Goal: Task Accomplishment & Management: Use online tool/utility

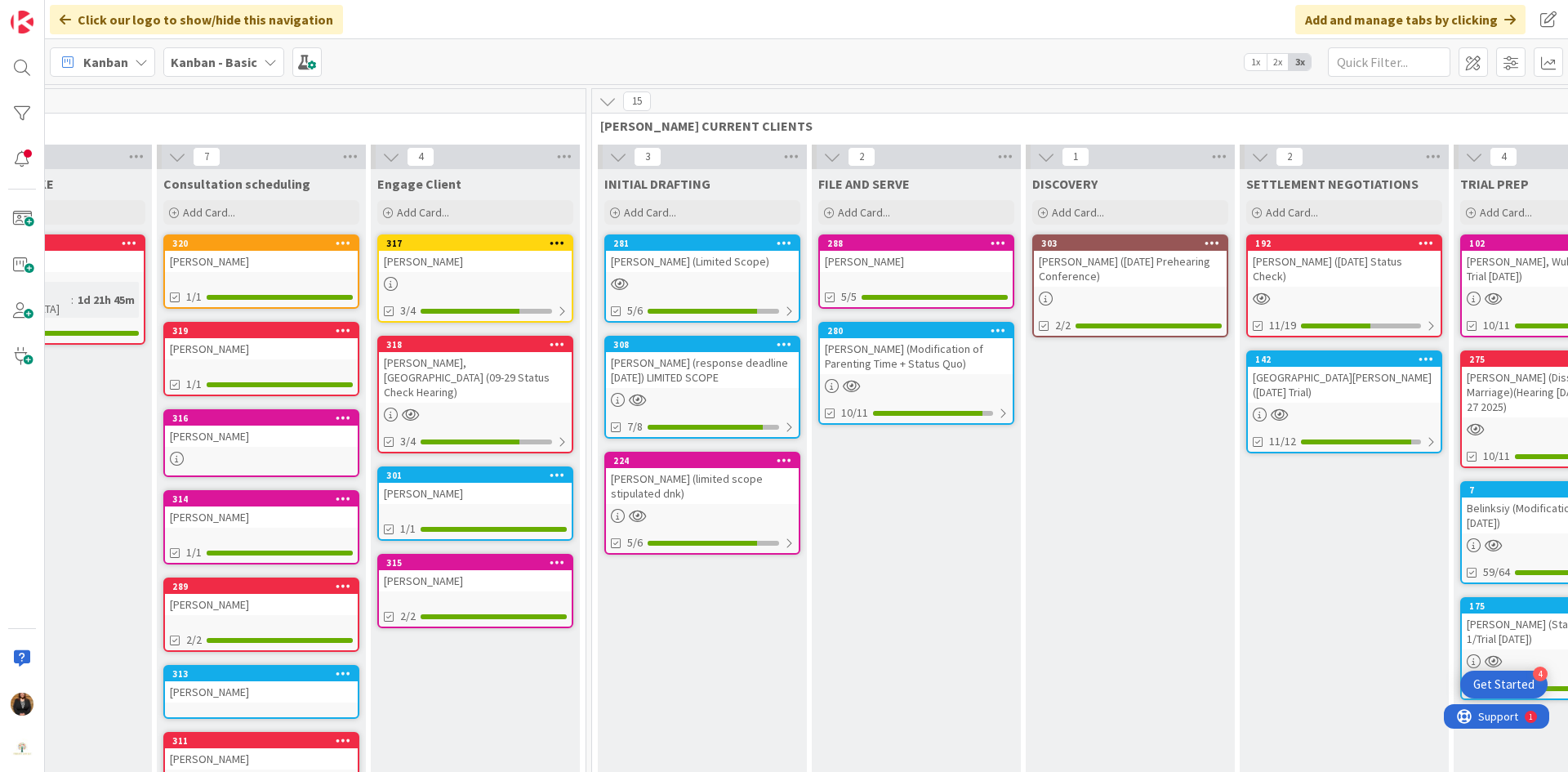
scroll to position [0, 342]
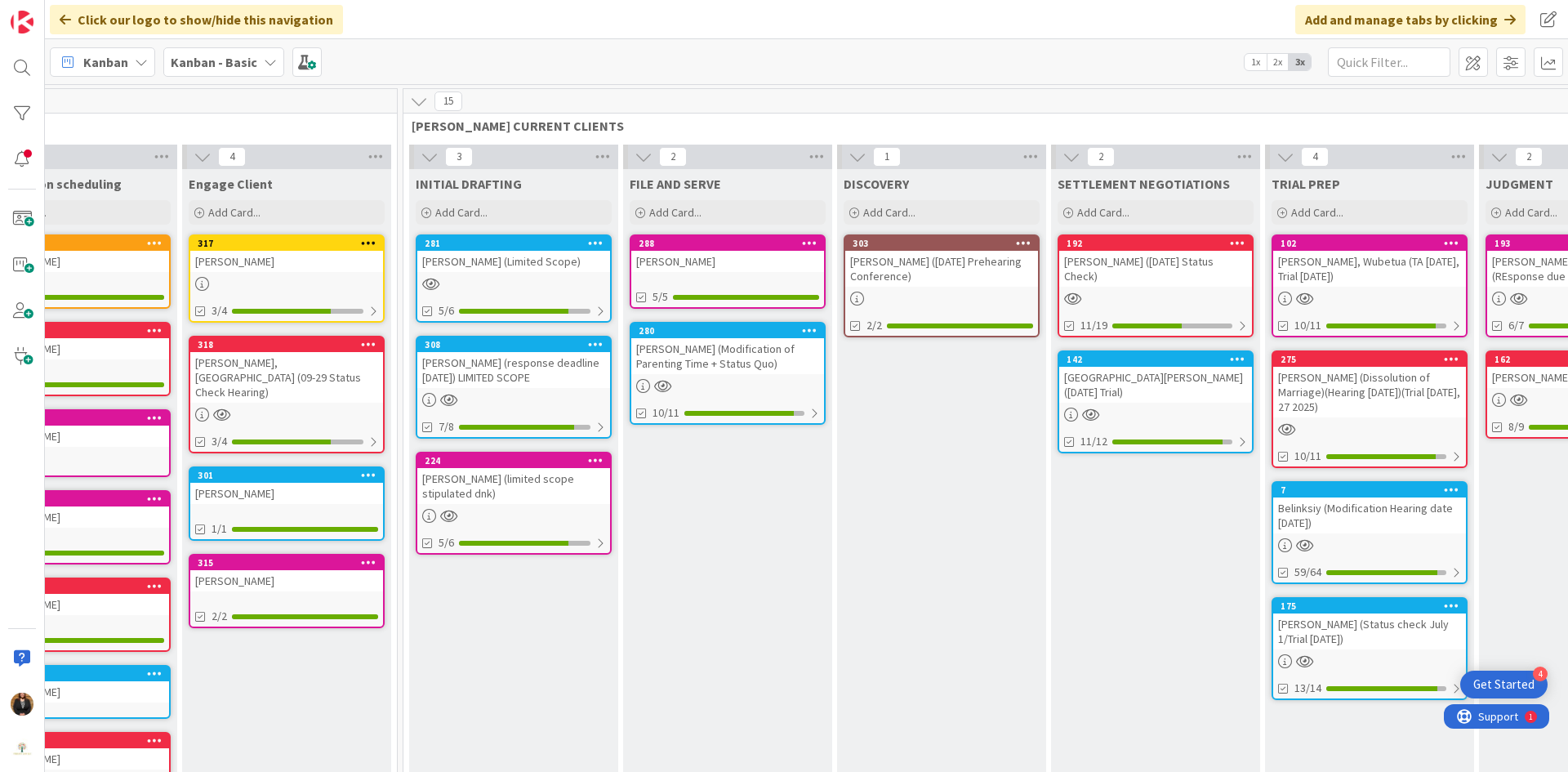
click at [511, 353] on div "[PERSON_NAME] (response deadline [DATE]) LIMITED SCOPE" at bounding box center [513, 370] width 193 height 36
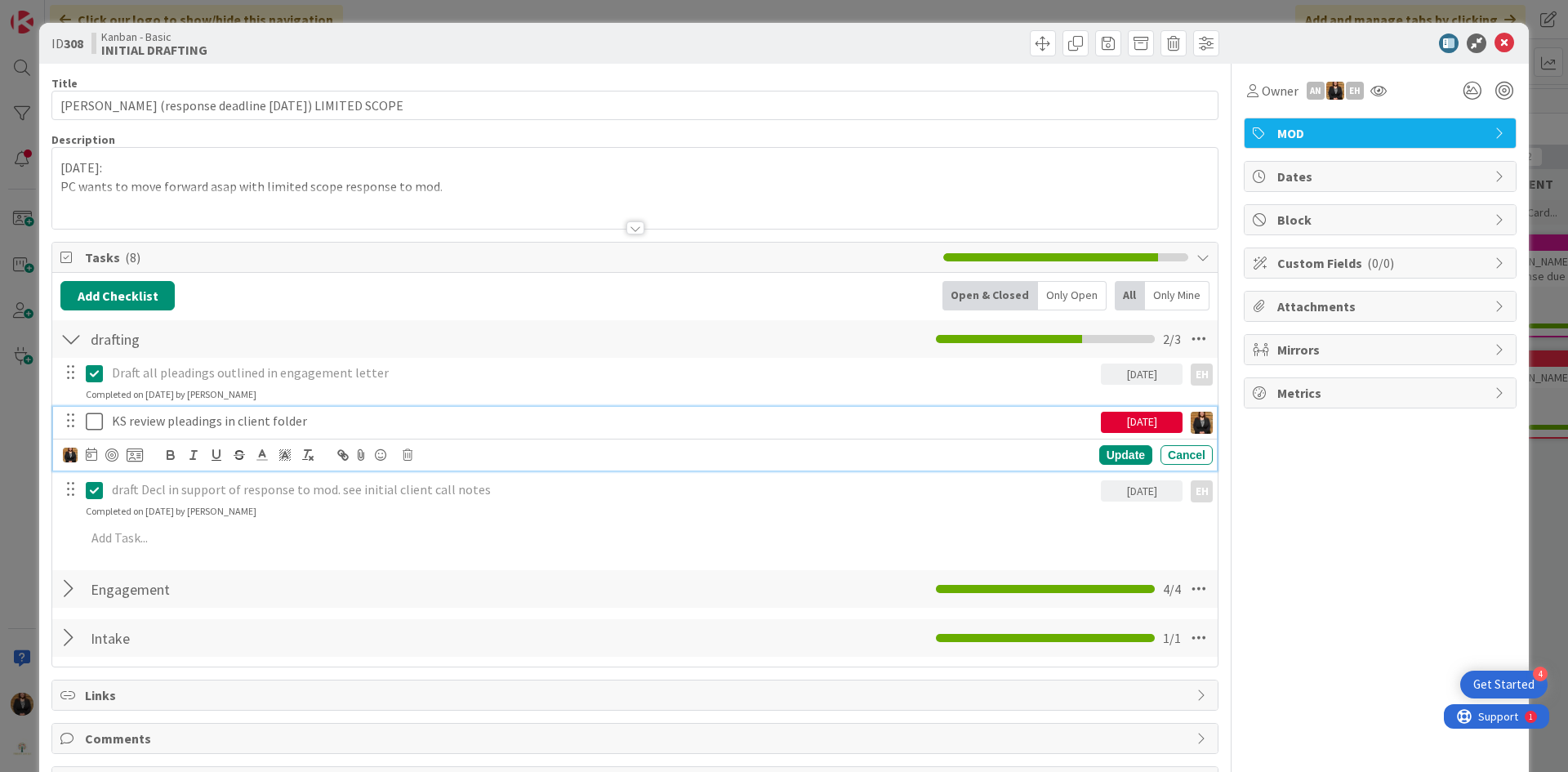
click at [94, 423] on icon at bounding box center [94, 421] width 17 height 20
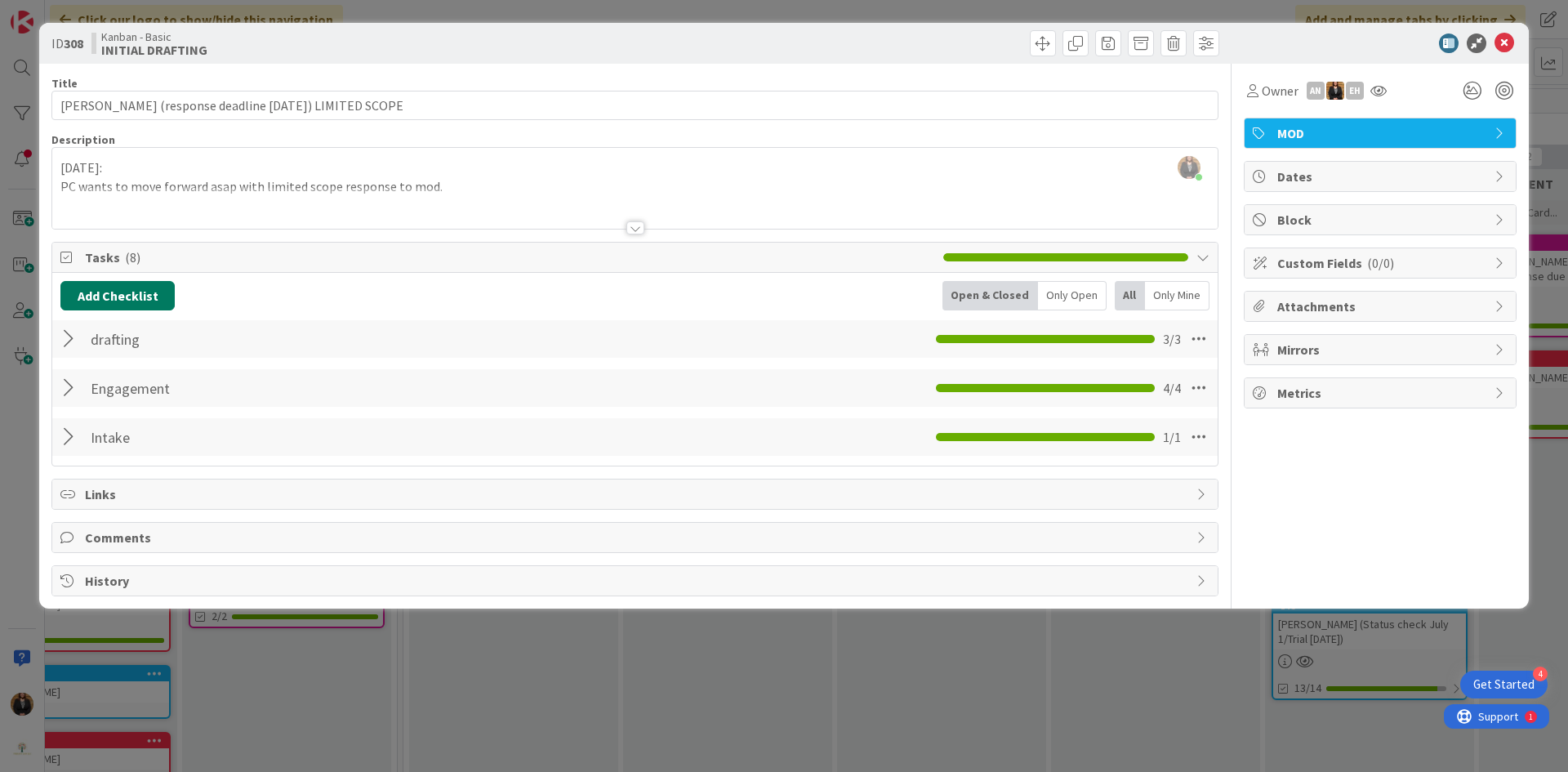
click at [115, 291] on button "Add Checklist" at bounding box center [118, 296] width 114 height 29
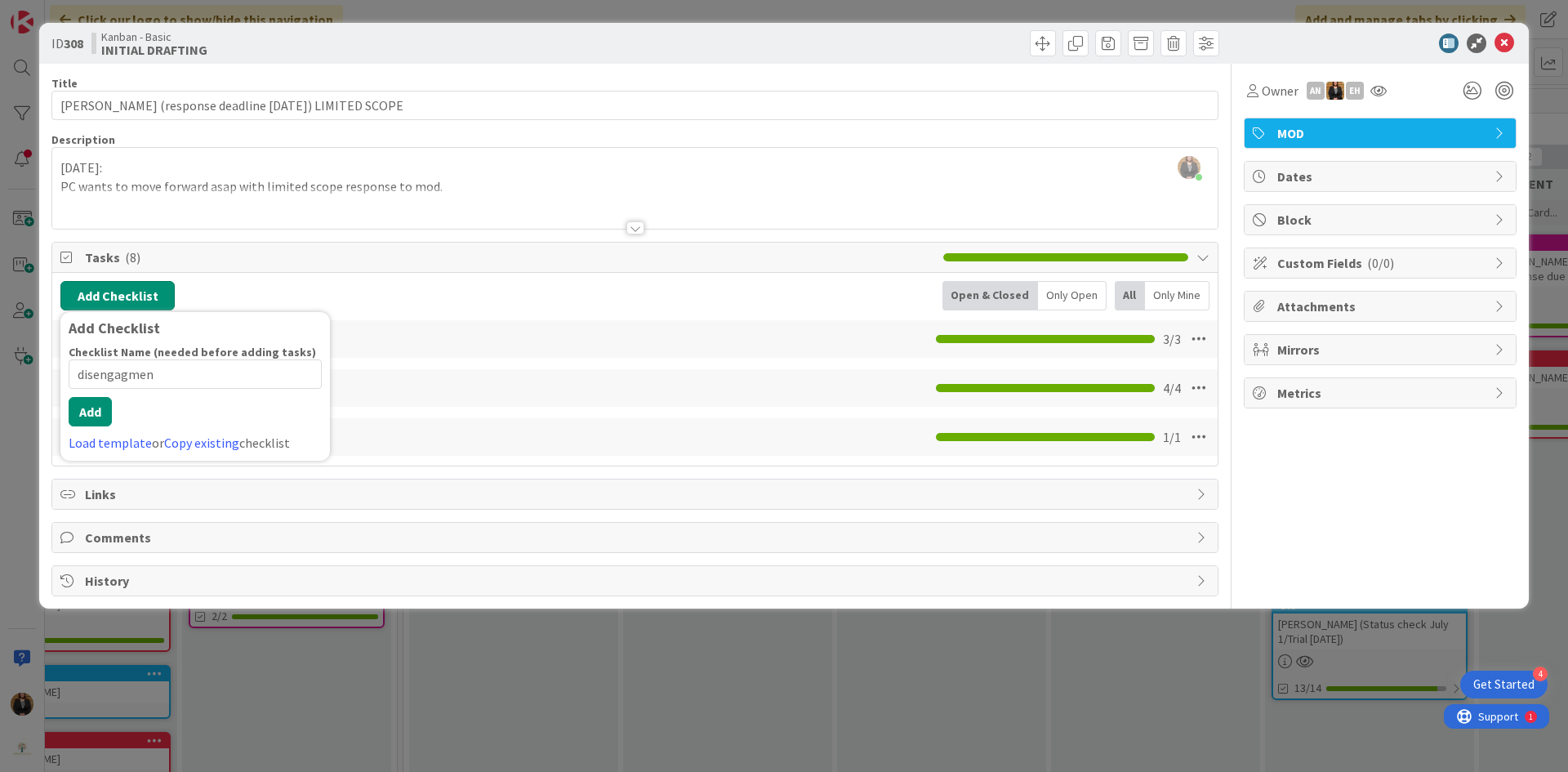
type input "disengagment"
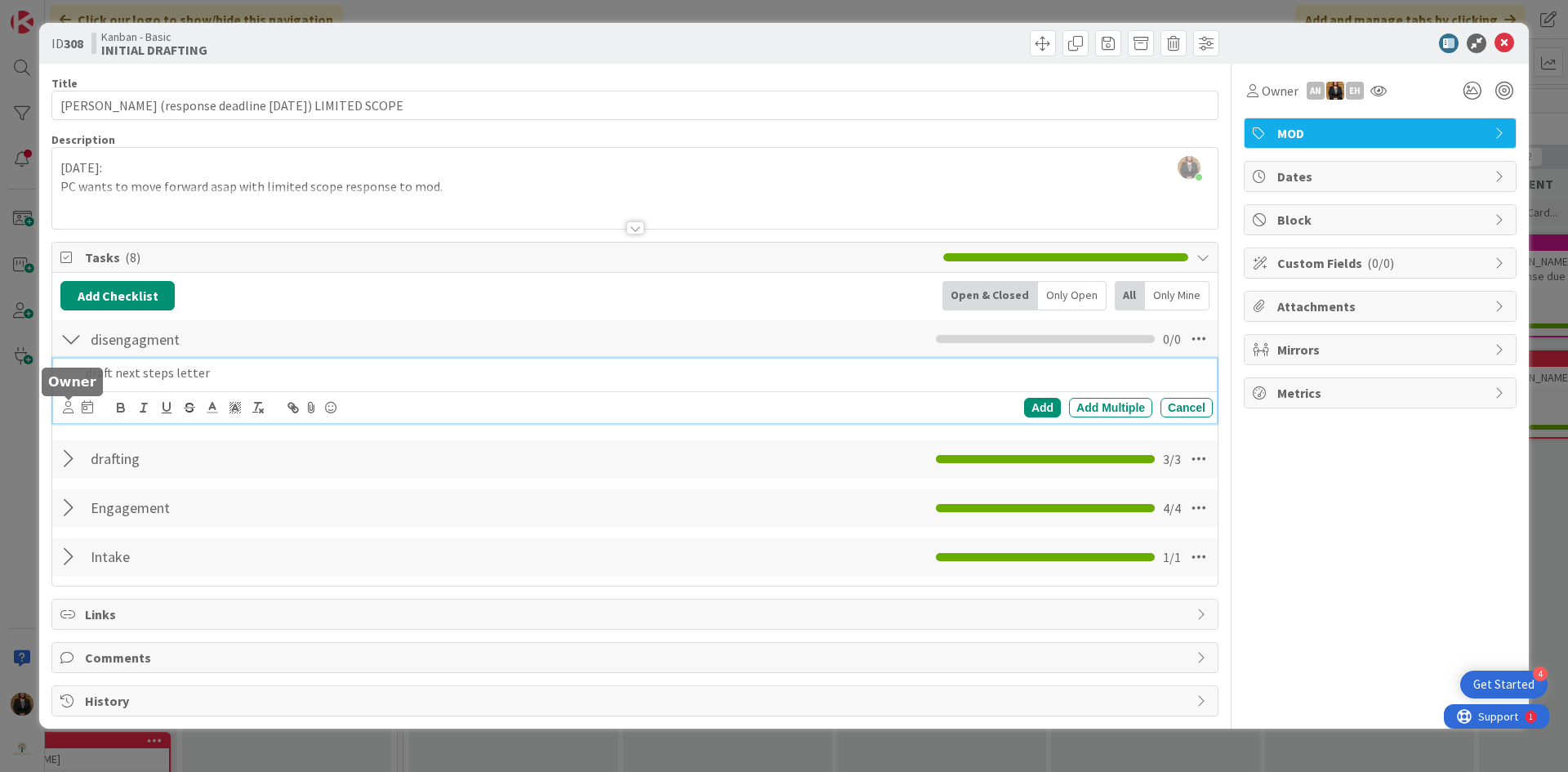
click at [67, 406] on icon at bounding box center [68, 407] width 10 height 12
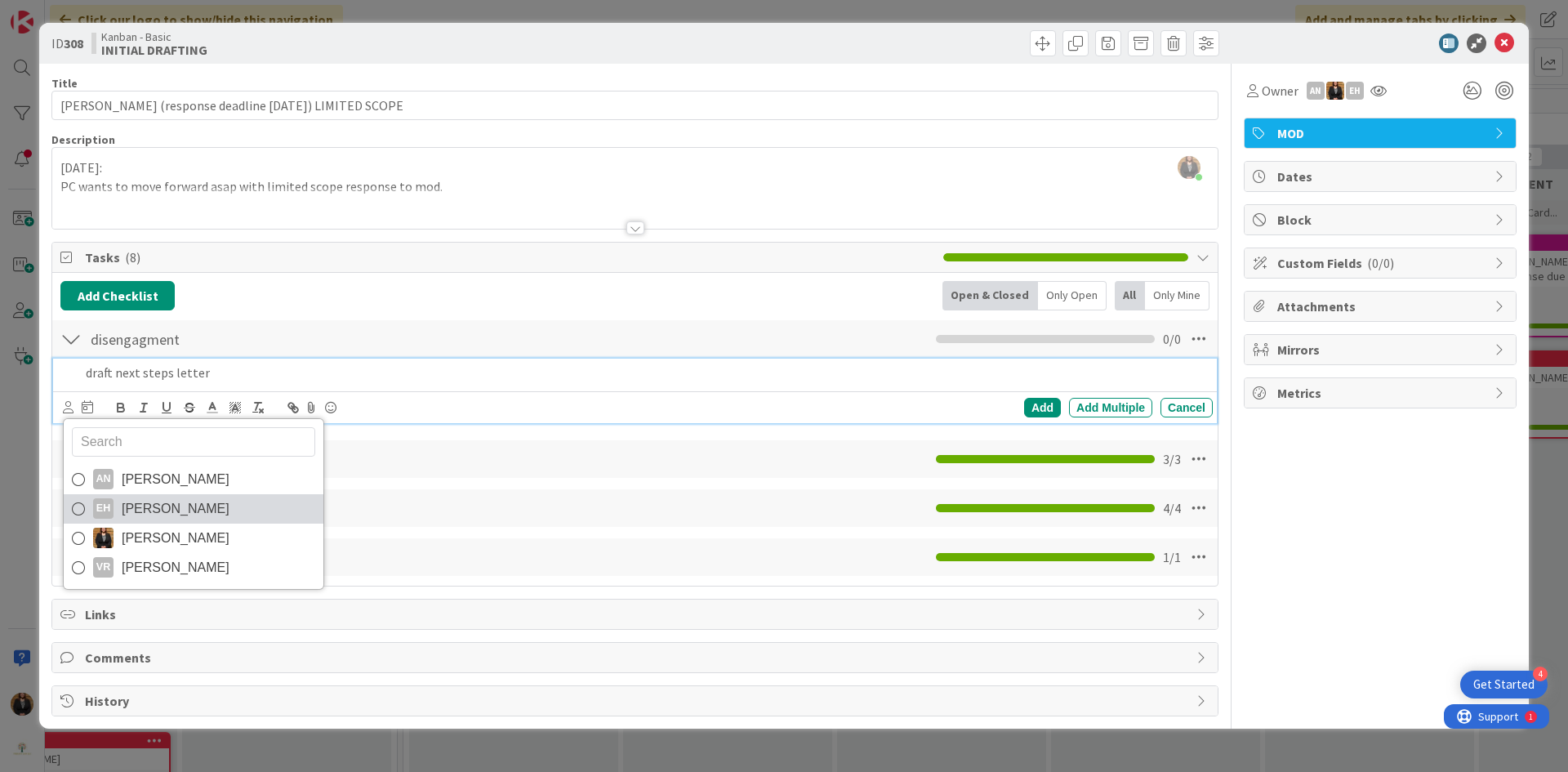
click at [170, 503] on span "[PERSON_NAME]" at bounding box center [176, 509] width 108 height 24
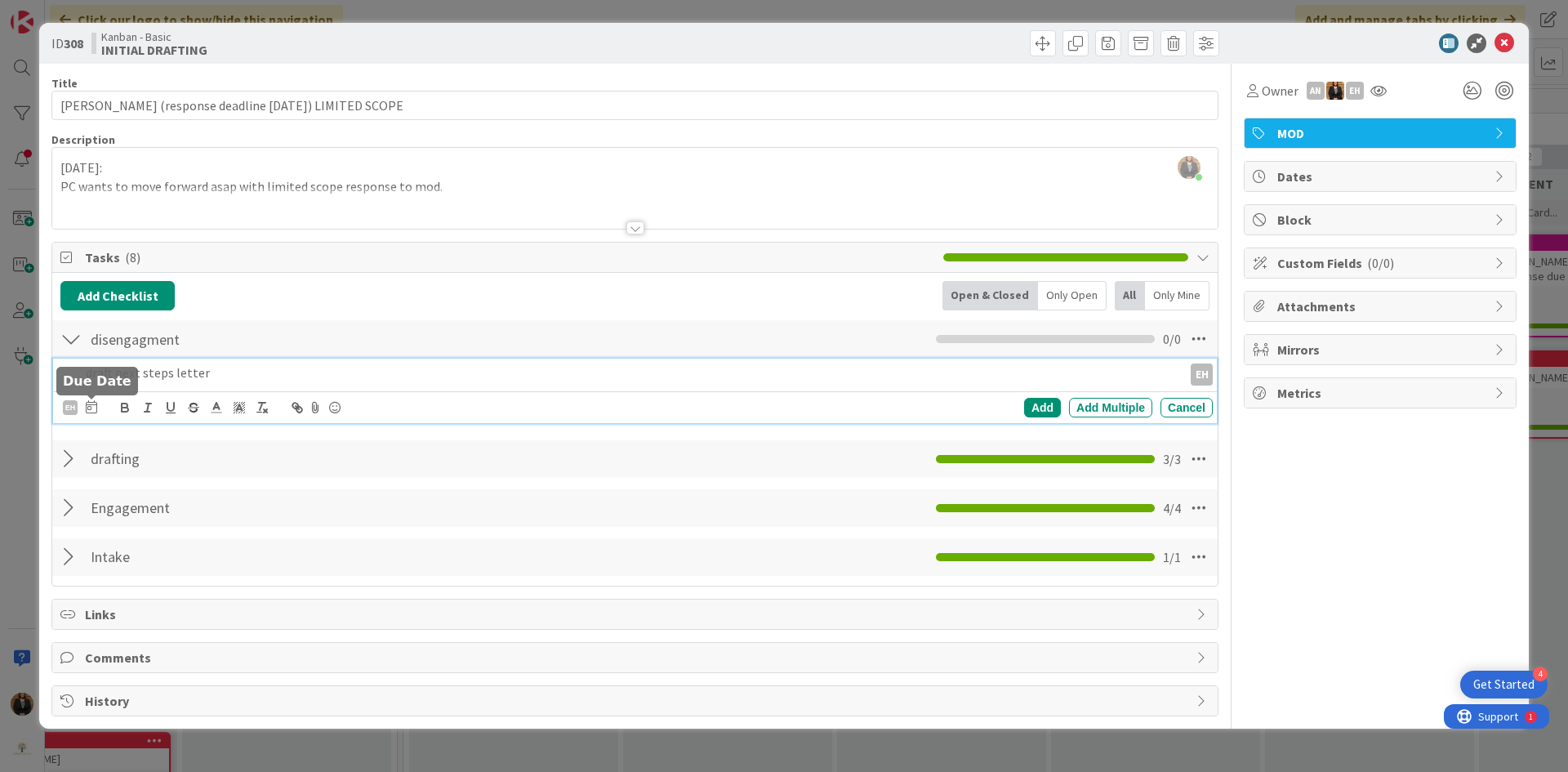
click at [94, 406] on icon at bounding box center [91, 406] width 11 height 13
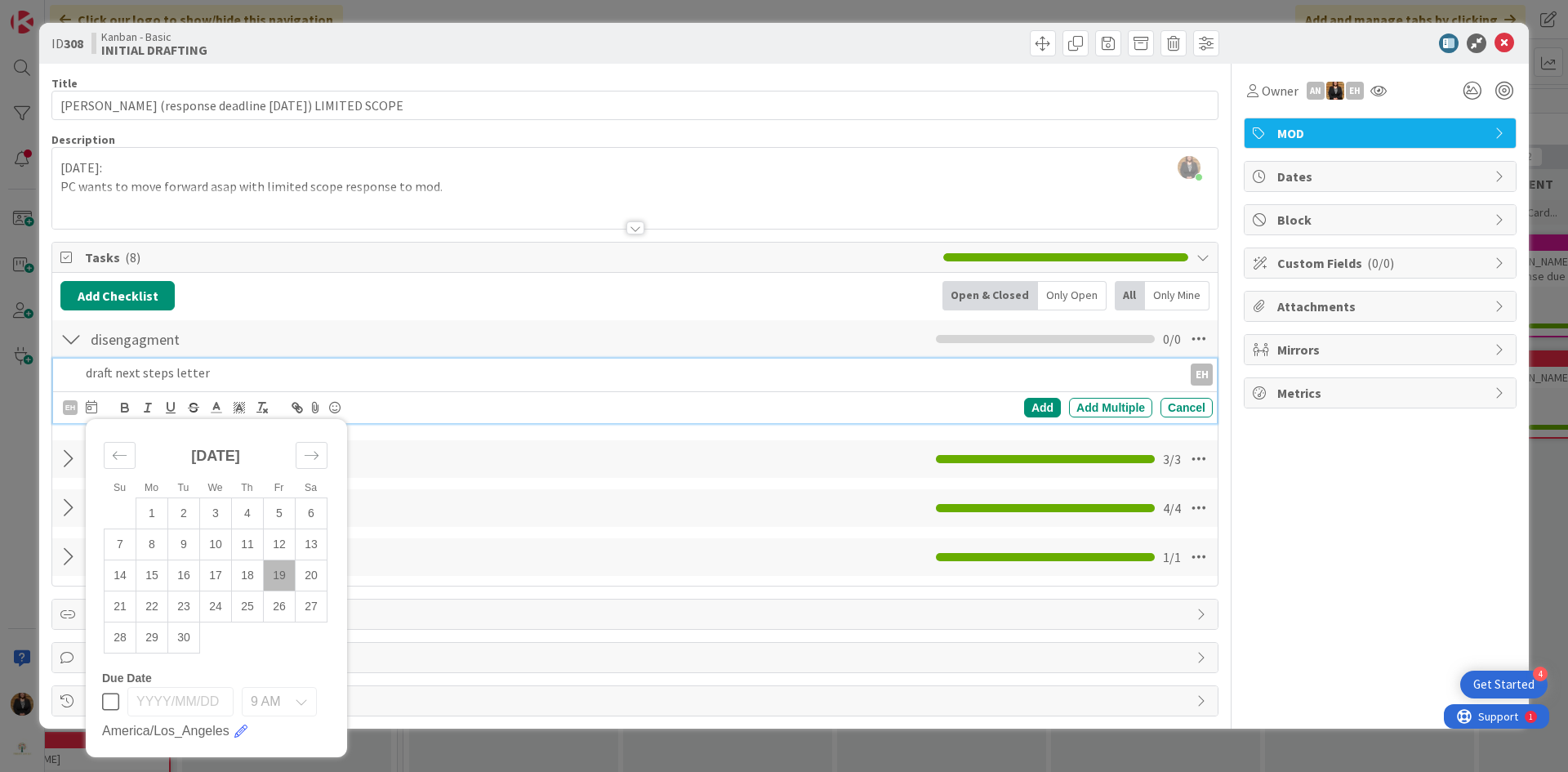
click at [278, 577] on td "19" at bounding box center [280, 576] width 32 height 31
type input "[DATE]"
click at [1044, 403] on div "Add" at bounding box center [1043, 408] width 36 height 20
